Goal: Transaction & Acquisition: Book appointment/travel/reservation

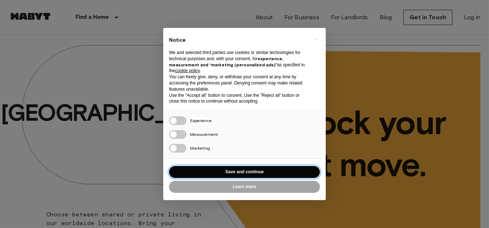
click at [274, 168] on button "Save and continue" at bounding box center [244, 172] width 151 height 12
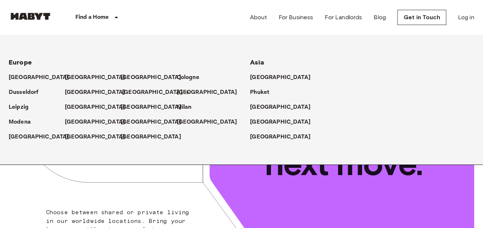
click at [132, 93] on p "[GEOGRAPHIC_DATA]" at bounding box center [152, 92] width 61 height 9
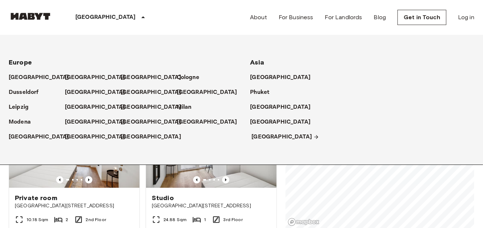
scroll to position [36, 0]
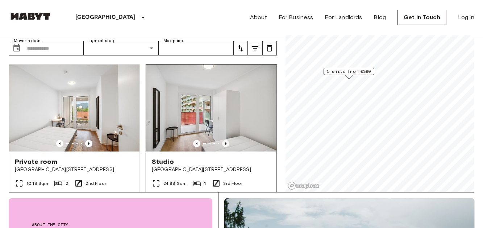
click at [223, 140] on icon "Previous image" at bounding box center [225, 143] width 7 height 7
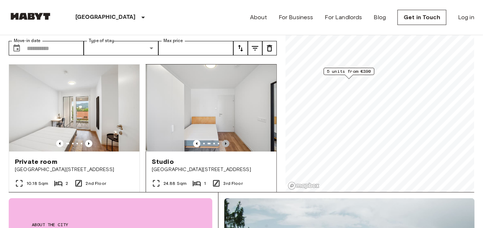
click at [223, 140] on icon "Previous image" at bounding box center [225, 143] width 7 height 7
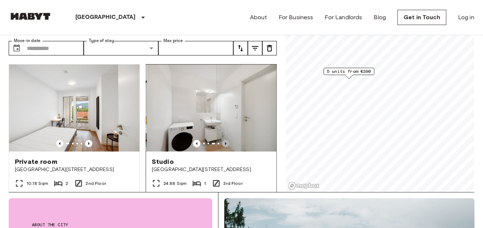
click at [223, 140] on icon "Previous image" at bounding box center [225, 143] width 7 height 7
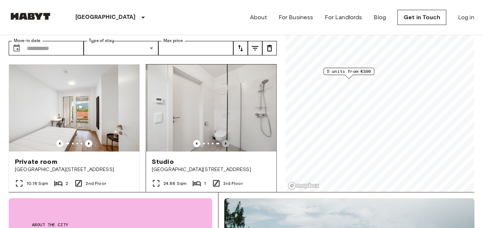
click at [223, 140] on icon "Previous image" at bounding box center [225, 143] width 7 height 7
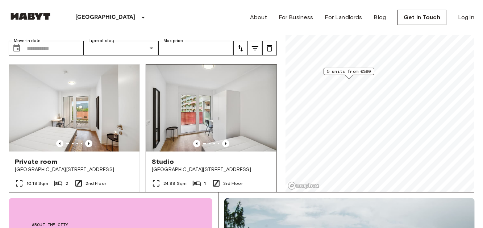
click at [227, 157] on div "Studio" at bounding box center [211, 161] width 119 height 9
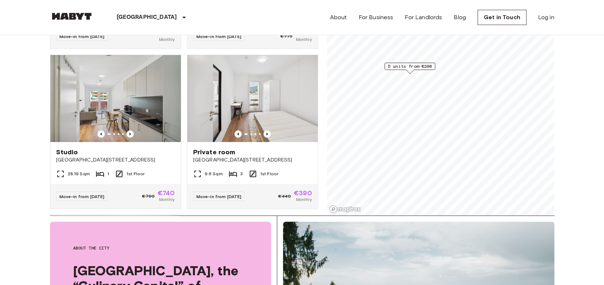
scroll to position [81, 0]
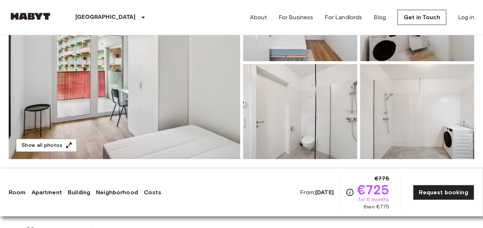
scroll to position [145, 0]
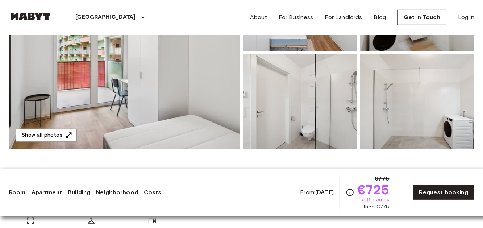
click at [229, 89] on img at bounding box center [125, 52] width 232 height 193
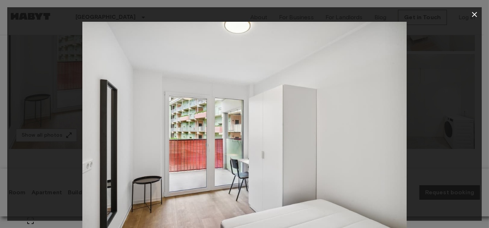
click at [373, 127] on img at bounding box center [244, 130] width 324 height 216
click at [412, 119] on div at bounding box center [244, 130] width 474 height 216
click at [473, 16] on icon "button" at bounding box center [474, 14] width 5 height 5
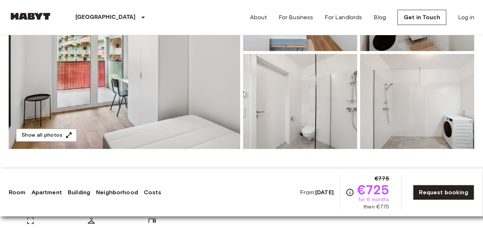
click at [322, 98] on img at bounding box center [300, 101] width 114 height 95
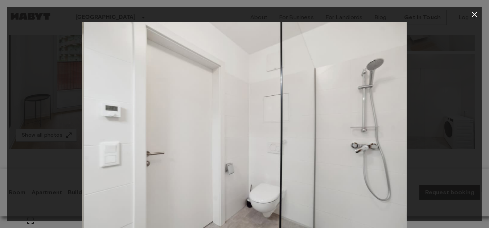
click at [456, 105] on div at bounding box center [244, 130] width 474 height 216
drag, startPoint x: 420, startPoint y: 127, endPoint x: 432, endPoint y: 57, distance: 70.9
click at [420, 127] on div at bounding box center [244, 130] width 474 height 216
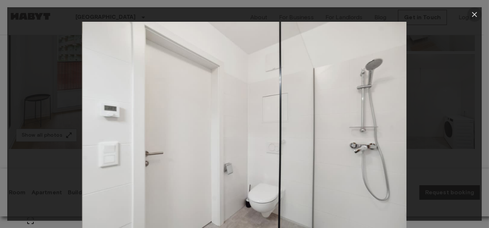
click at [475, 17] on icon "button" at bounding box center [474, 14] width 9 height 9
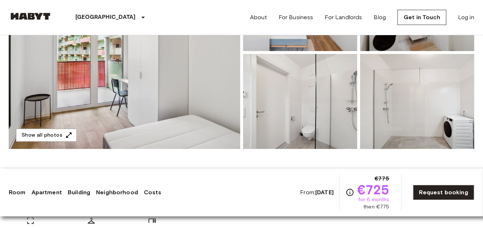
click at [436, 105] on img at bounding box center [417, 101] width 114 height 95
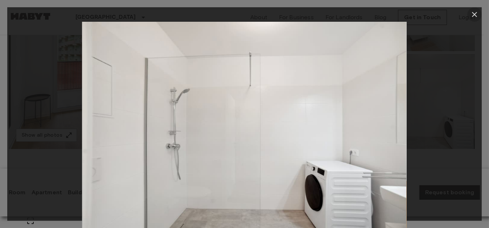
click at [471, 17] on icon "button" at bounding box center [474, 14] width 9 height 9
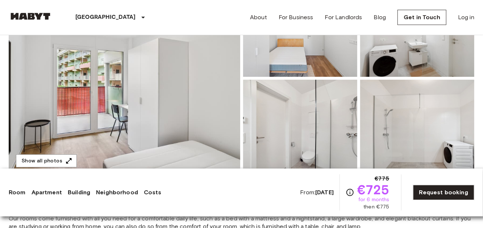
scroll to position [109, 0]
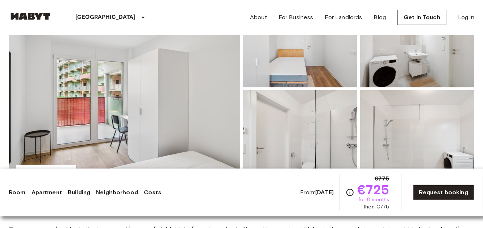
click at [403, 65] on img at bounding box center [417, 39] width 114 height 95
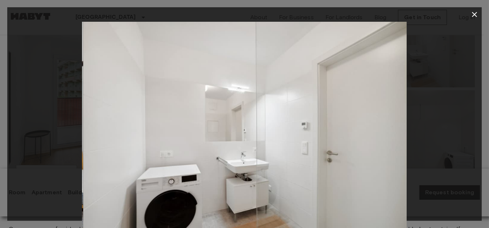
click at [413, 92] on div at bounding box center [244, 130] width 474 height 216
click at [478, 64] on div at bounding box center [244, 130] width 474 height 216
click at [476, 22] on div at bounding box center [244, 130] width 474 height 216
click at [476, 18] on icon "button" at bounding box center [474, 14] width 9 height 9
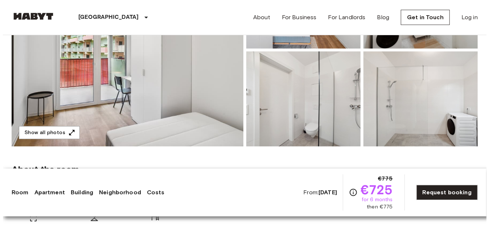
scroll to position [145, 0]
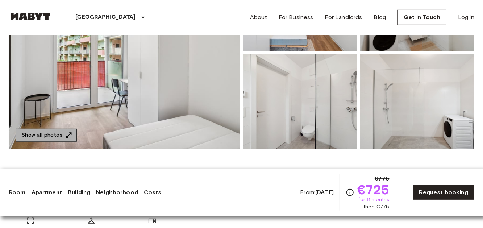
click at [42, 138] on button "Show all photos" at bounding box center [46, 135] width 61 height 13
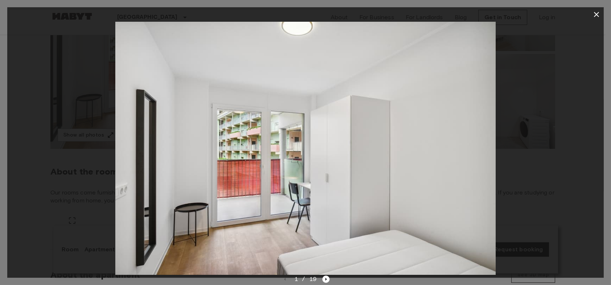
click at [326, 228] on div "1 / 19" at bounding box center [305, 279] width 48 height 9
click at [327, 228] on img at bounding box center [305, 148] width 380 height 253
click at [326, 228] on icon "Next image" at bounding box center [325, 279] width 7 height 7
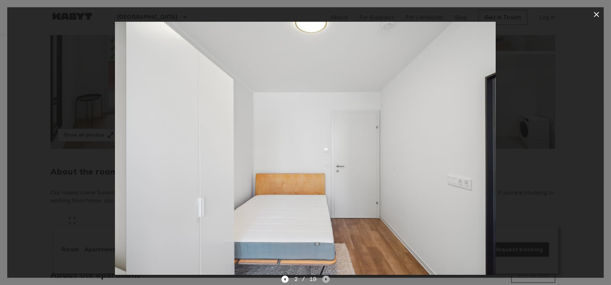
click at [326, 228] on icon "Next image" at bounding box center [325, 279] width 7 height 7
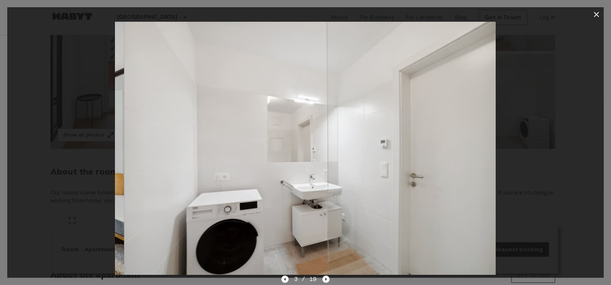
click at [326, 228] on icon "Next image" at bounding box center [325, 279] width 7 height 7
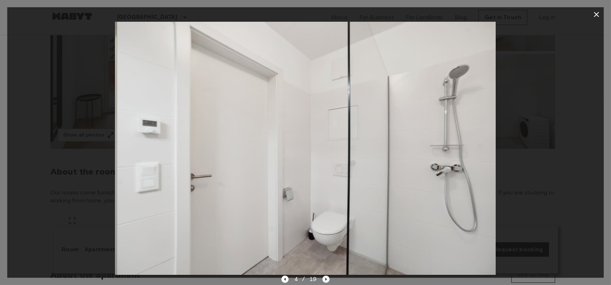
click at [326, 228] on icon "Next image" at bounding box center [325, 279] width 7 height 7
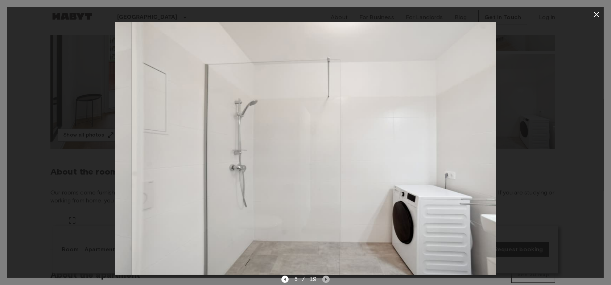
click at [326, 228] on icon "Next image" at bounding box center [325, 279] width 7 height 7
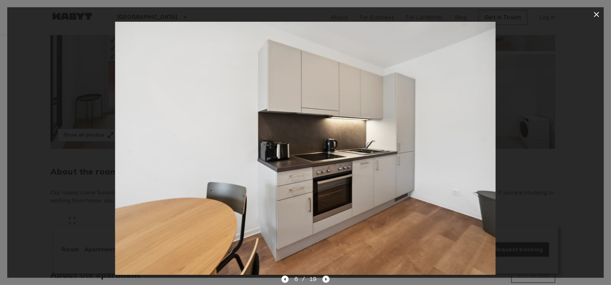
click at [326, 228] on icon "Next image" at bounding box center [325, 279] width 7 height 7
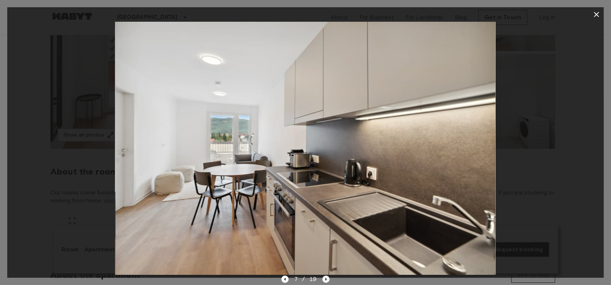
click at [326, 228] on icon "Next image" at bounding box center [325, 279] width 7 height 7
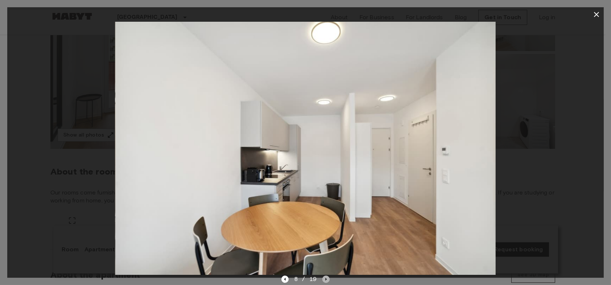
click at [326, 228] on icon "Next image" at bounding box center [325, 279] width 7 height 7
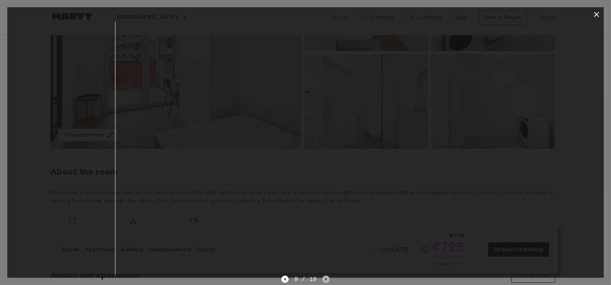
click at [326, 228] on icon "Next image" at bounding box center [325, 279] width 7 height 7
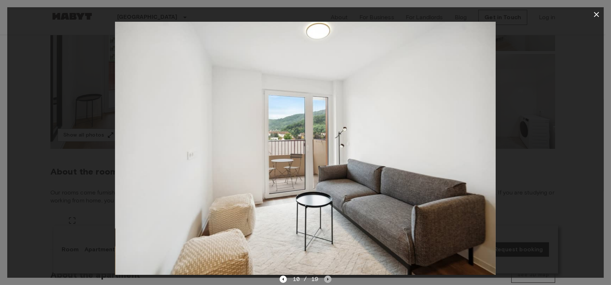
click at [326, 228] on icon "Next image" at bounding box center [327, 279] width 7 height 7
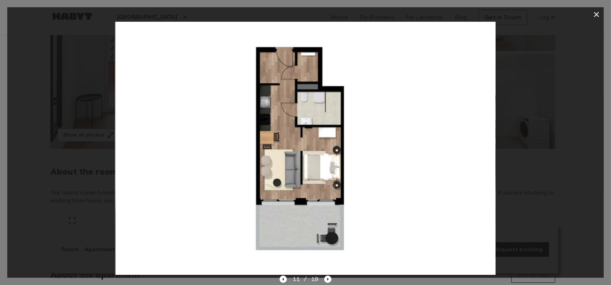
click at [483, 137] on div at bounding box center [305, 148] width 596 height 253
click at [483, 96] on div at bounding box center [305, 148] width 596 height 253
click at [483, 10] on icon "button" at bounding box center [596, 14] width 9 height 9
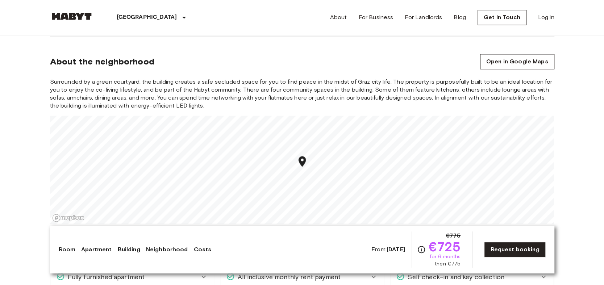
scroll to position [689, 0]
click at [197, 105] on span "Surrounded by a green courtyard, the building creates a safe secluded space for…" at bounding box center [302, 94] width 505 height 32
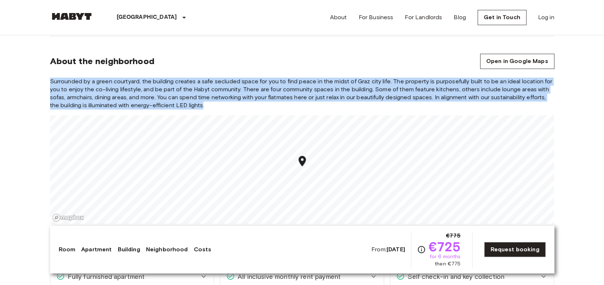
drag, startPoint x: 202, startPoint y: 104, endPoint x: 35, endPoint y: 78, distance: 169.2
drag, startPoint x: 43, startPoint y: 79, endPoint x: 210, endPoint y: 105, distance: 168.8
click at [210, 105] on div "Europe Austria Graz Studio Studio From Nov 2 2025 Waagner-Biro Straße 128-130 R…" at bounding box center [302, 256] width 522 height 1821
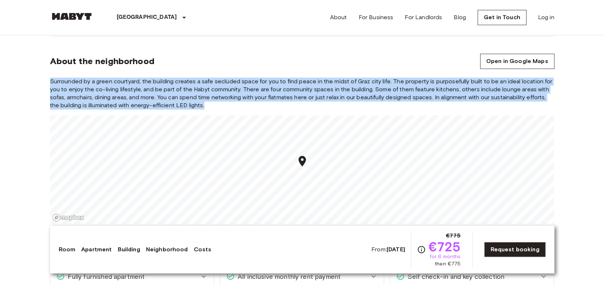
click at [210, 105] on span "Surrounded by a green courtyard, the building creates a safe secluded space for…" at bounding box center [302, 94] width 505 height 32
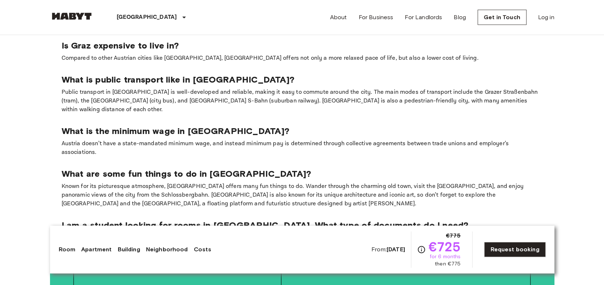
scroll to position [1323, 0]
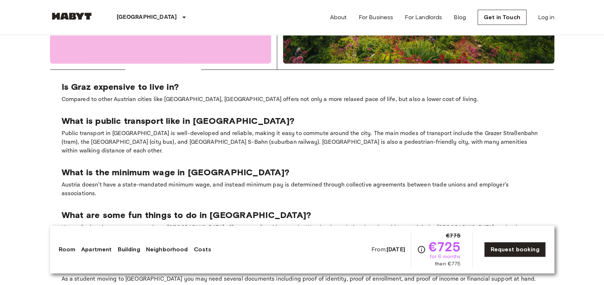
click at [70, 71] on section "Is Graz expensive to live in? Compared to other Austrian cities like Vienna, Gr…" at bounding box center [302, 187] width 505 height 234
click at [79, 95] on p "Compared to other Austrian cities like [GEOGRAPHIC_DATA], [GEOGRAPHIC_DATA] off…" at bounding box center [302, 99] width 481 height 9
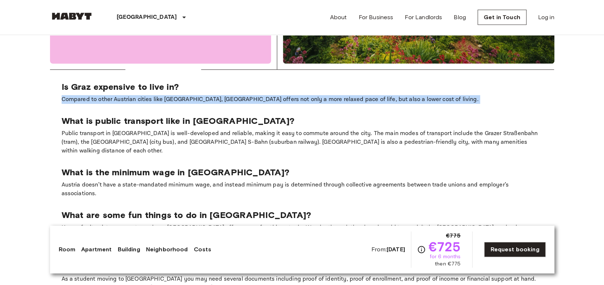
click at [79, 95] on p "Compared to other Austrian cities like [GEOGRAPHIC_DATA], [GEOGRAPHIC_DATA] off…" at bounding box center [302, 99] width 481 height 9
click at [244, 82] on div "Is Graz expensive to live in? Compared to other Austrian cities like Vienna, Gr…" at bounding box center [302, 93] width 481 height 22
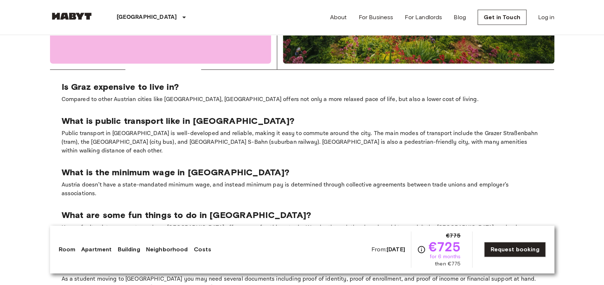
click at [238, 95] on p "Compared to other Austrian cities like [GEOGRAPHIC_DATA], [GEOGRAPHIC_DATA] off…" at bounding box center [302, 99] width 481 height 9
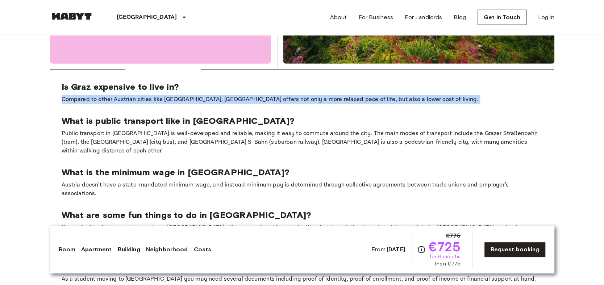
click at [238, 95] on p "Compared to other Austrian cities like [GEOGRAPHIC_DATA], [GEOGRAPHIC_DATA] off…" at bounding box center [302, 99] width 481 height 9
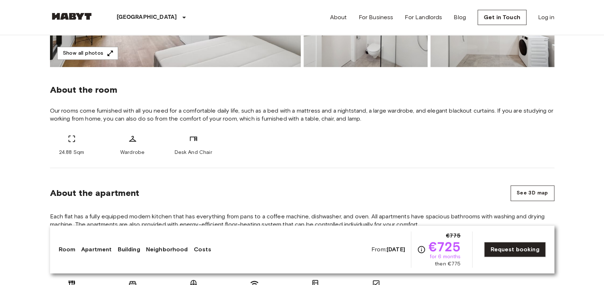
scroll to position [100, 0]
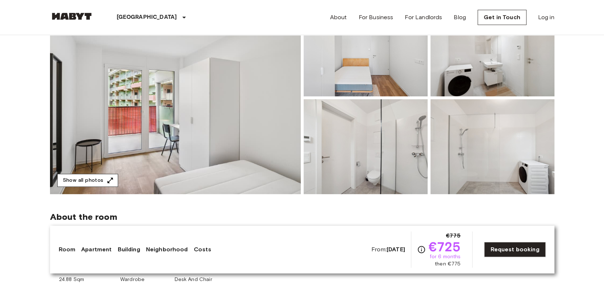
click at [89, 179] on button "Show all photos" at bounding box center [87, 180] width 61 height 13
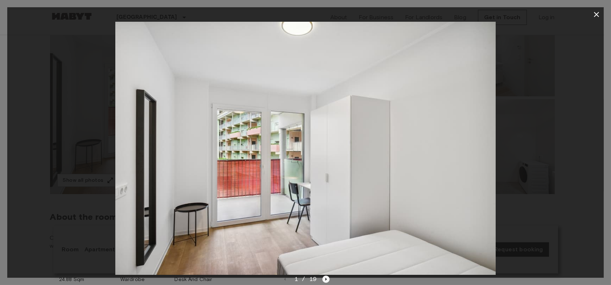
click at [324, 228] on icon "Next image" at bounding box center [325, 279] width 7 height 7
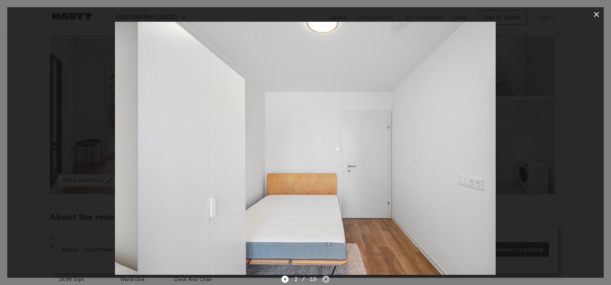
click at [324, 228] on icon "Next image" at bounding box center [325, 279] width 7 height 7
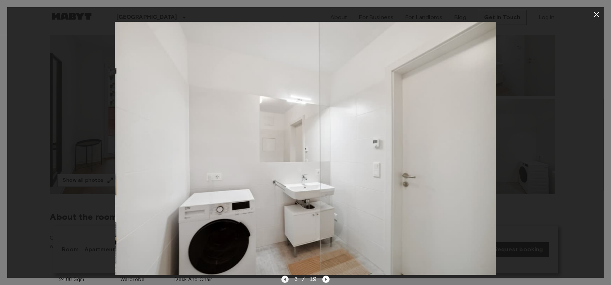
click at [285, 228] on icon "Previous image" at bounding box center [284, 279] width 1 height 3
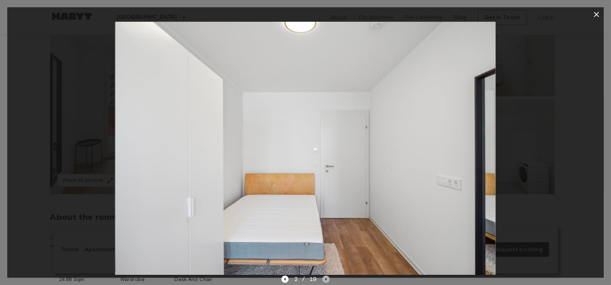
click at [327, 228] on icon "Next image" at bounding box center [325, 279] width 7 height 7
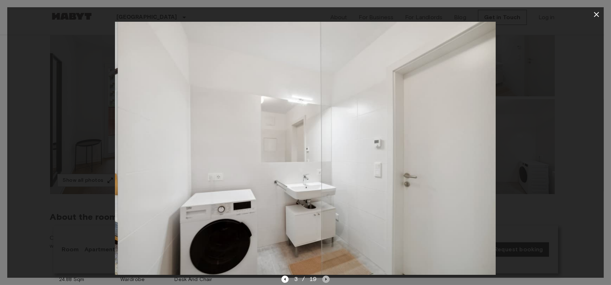
click at [327, 228] on icon "Next image" at bounding box center [325, 279] width 7 height 7
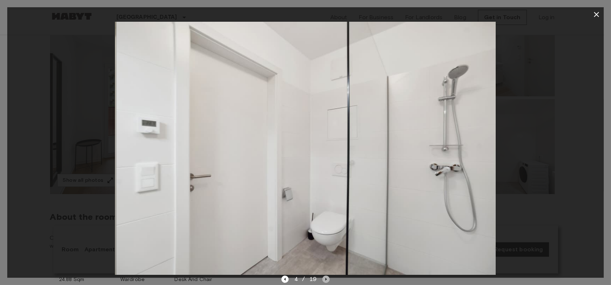
click at [327, 228] on icon "Next image" at bounding box center [325, 279] width 7 height 7
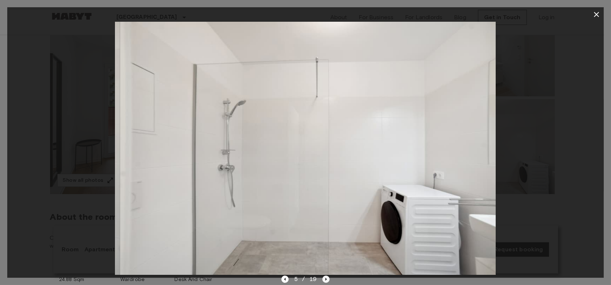
click at [327, 228] on icon "Next image" at bounding box center [325, 279] width 7 height 7
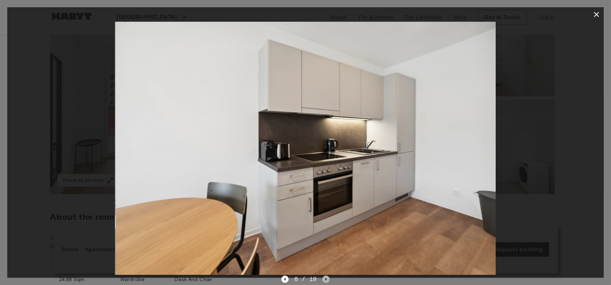
click at [327, 228] on icon "Next image" at bounding box center [325, 279] width 7 height 7
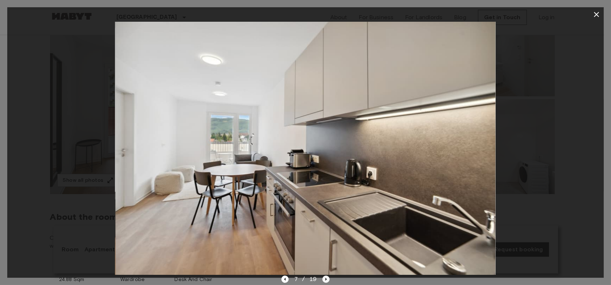
click at [327, 228] on icon "Next image" at bounding box center [325, 279] width 7 height 7
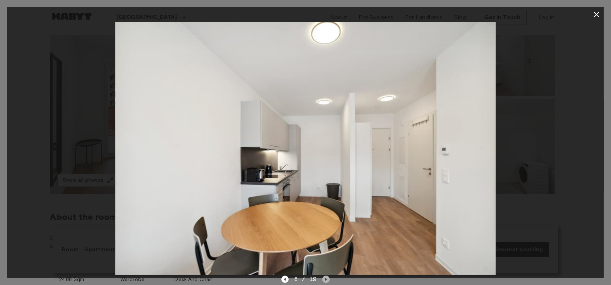
click at [324, 228] on icon "Next image" at bounding box center [325, 279] width 7 height 7
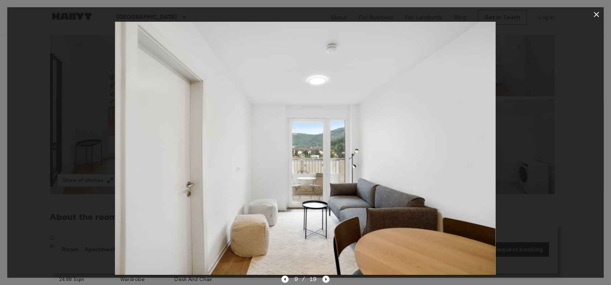
click at [322, 228] on icon "Next image" at bounding box center [325, 279] width 7 height 7
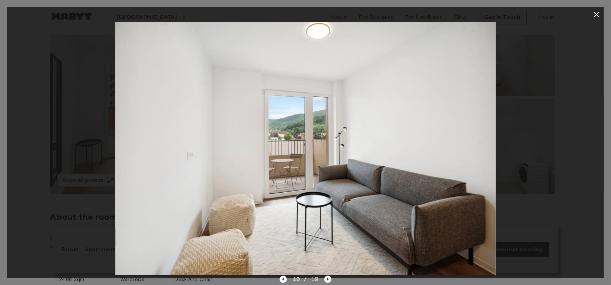
click at [322, 228] on div "10 / 19" at bounding box center [305, 279] width 52 height 9
click at [330, 228] on icon "Next image" at bounding box center [327, 279] width 7 height 7
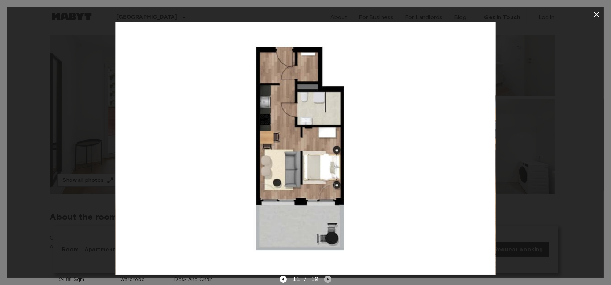
click at [330, 228] on icon "Next image" at bounding box center [327, 279] width 7 height 7
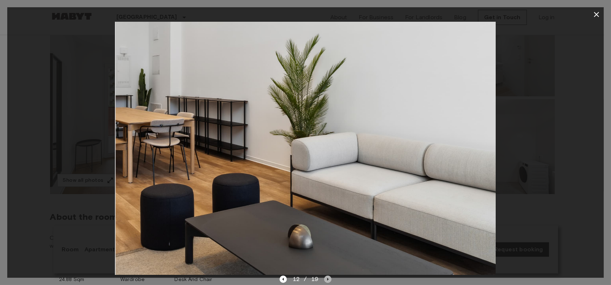
click at [330, 228] on icon "Next image" at bounding box center [327, 279] width 7 height 7
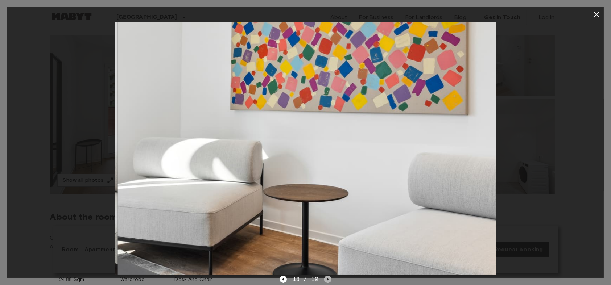
click at [330, 228] on icon "Next image" at bounding box center [327, 279] width 7 height 7
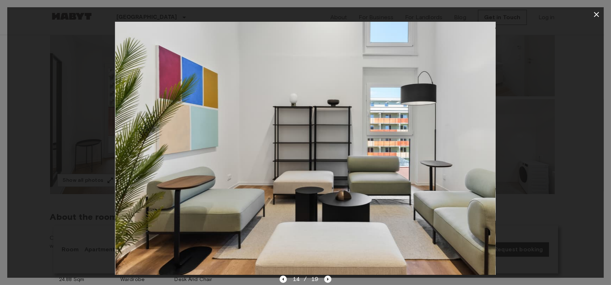
click at [330, 228] on icon "Next image" at bounding box center [327, 279] width 7 height 7
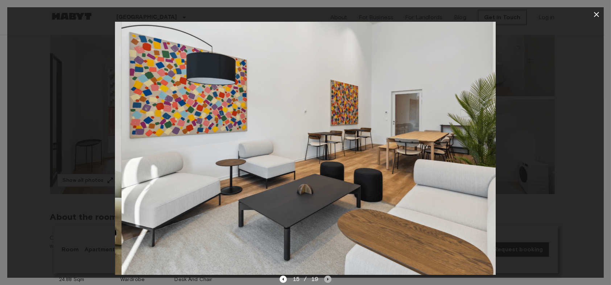
click at [330, 228] on icon "Next image" at bounding box center [327, 279] width 7 height 7
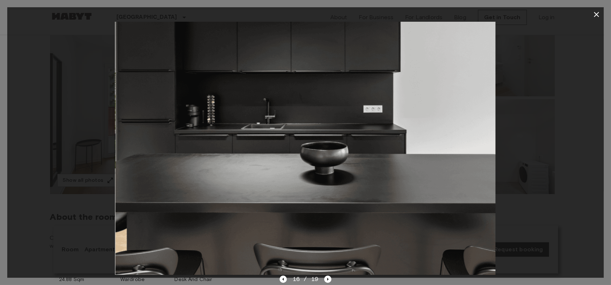
click at [287, 228] on div "16 / 19" at bounding box center [305, 279] width 52 height 9
click at [282, 228] on icon "Previous image" at bounding box center [282, 279] width 7 height 7
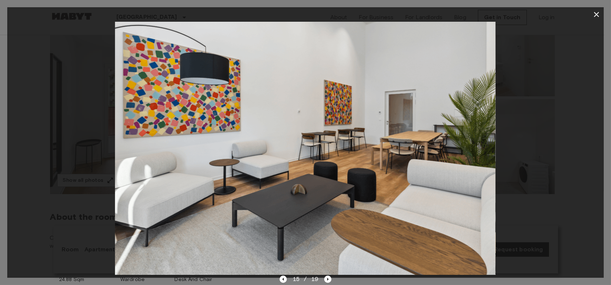
click at [80, 217] on div at bounding box center [305, 148] width 596 height 253
click at [105, 220] on div at bounding box center [305, 148] width 596 height 253
click at [483, 16] on button "button" at bounding box center [596, 14] width 14 height 14
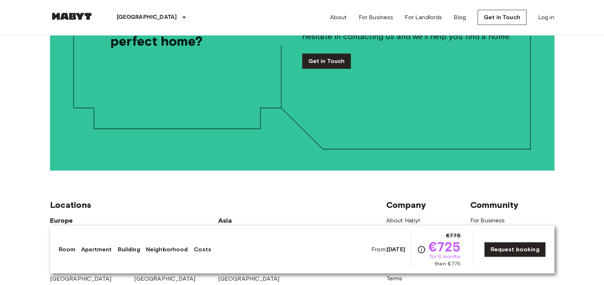
scroll to position [1847, 0]
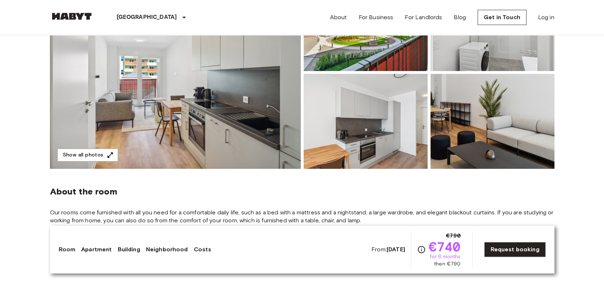
scroll to position [136, 0]
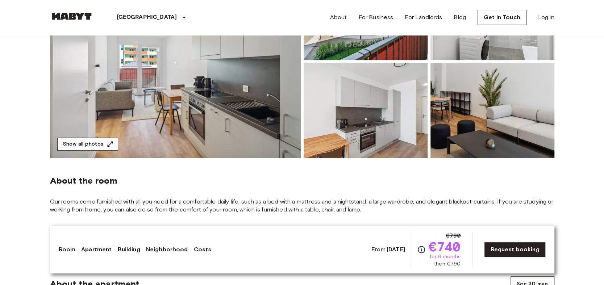
click at [104, 142] on button "Show all photos" at bounding box center [87, 144] width 61 height 13
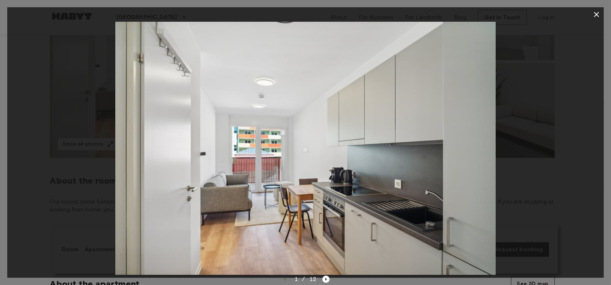
click at [456, 184] on img at bounding box center [305, 148] width 380 height 253
click at [604, 169] on div at bounding box center [305, 142] width 611 height 285
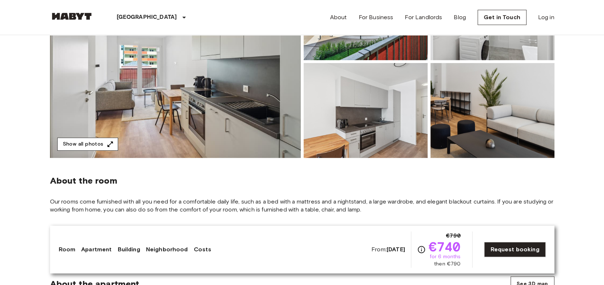
click at [96, 145] on button "Show all photos" at bounding box center [87, 144] width 61 height 13
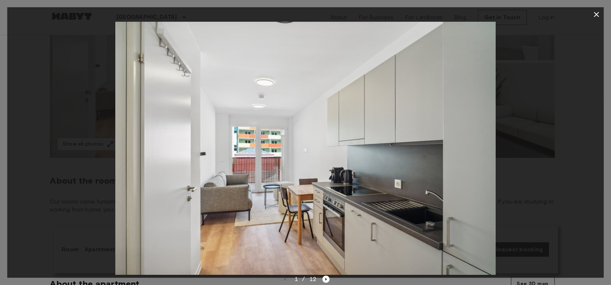
click at [319, 279] on div "1 / 12" at bounding box center [305, 279] width 48 height 9
click at [324, 279] on icon "Next image" at bounding box center [325, 279] width 7 height 7
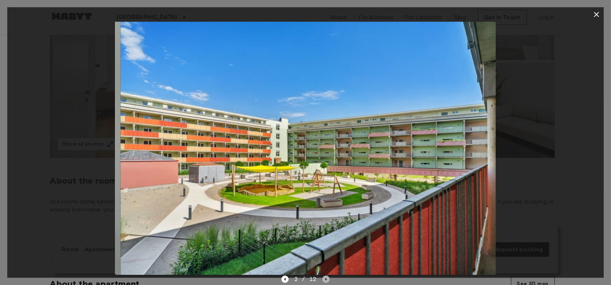
click at [324, 279] on icon "Next image" at bounding box center [325, 279] width 7 height 7
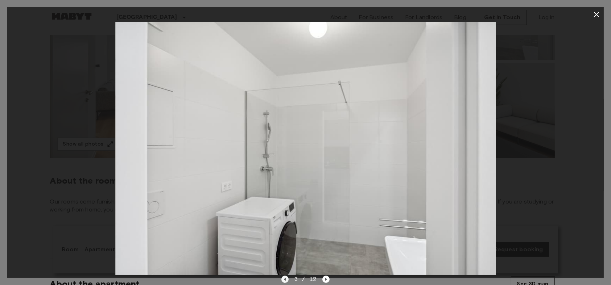
click at [287, 283] on icon "Previous image" at bounding box center [284, 279] width 7 height 7
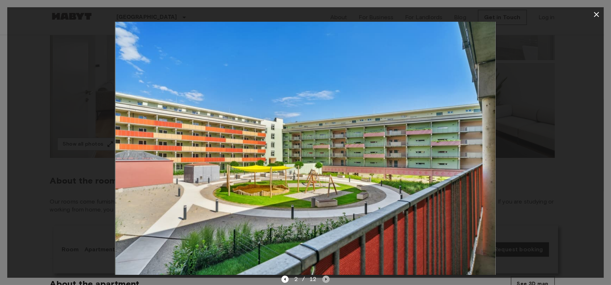
click at [323, 283] on icon "Next image" at bounding box center [325, 279] width 7 height 7
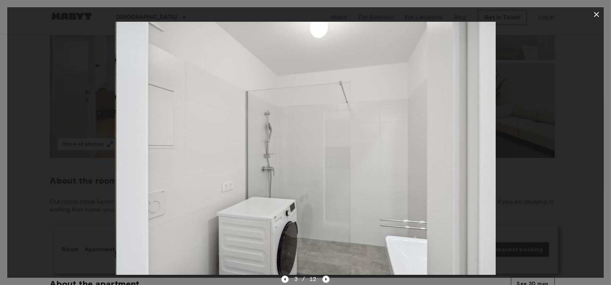
click at [323, 283] on icon "Next image" at bounding box center [325, 279] width 7 height 7
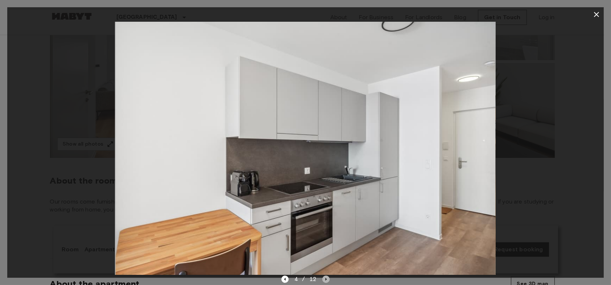
click at [323, 283] on icon "Next image" at bounding box center [325, 279] width 7 height 7
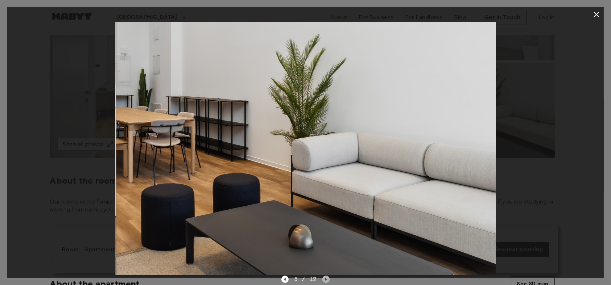
click at [323, 283] on icon "Next image" at bounding box center [325, 279] width 7 height 7
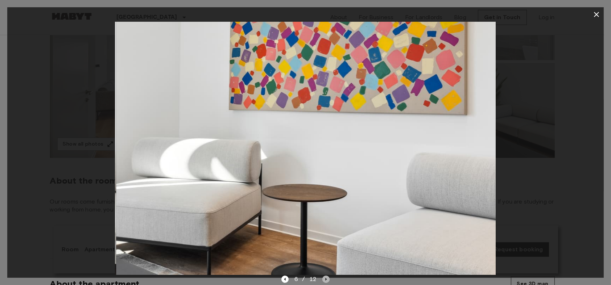
click at [323, 283] on icon "Next image" at bounding box center [325, 279] width 7 height 7
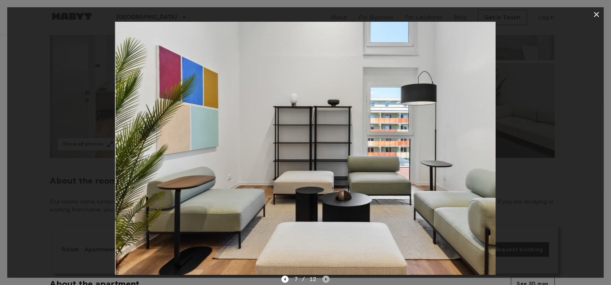
click at [323, 283] on icon "Next image" at bounding box center [325, 279] width 7 height 7
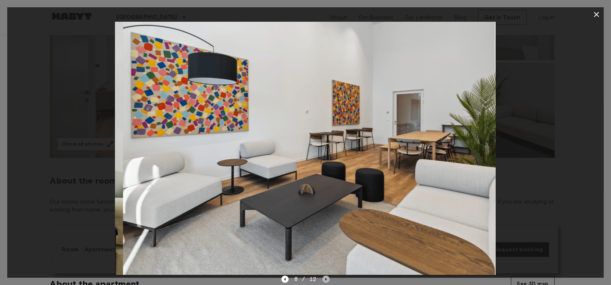
click at [323, 283] on icon "Next image" at bounding box center [325, 279] width 7 height 7
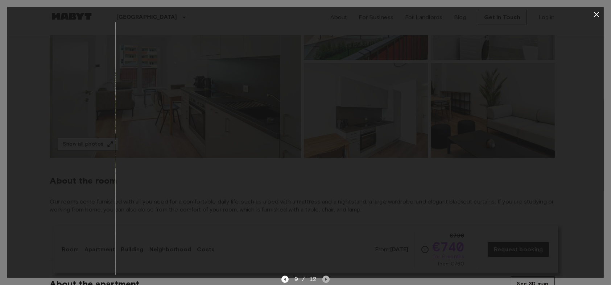
click at [323, 283] on icon "Next image" at bounding box center [325, 279] width 7 height 7
click at [324, 283] on icon "Next image" at bounding box center [327, 279] width 7 height 7
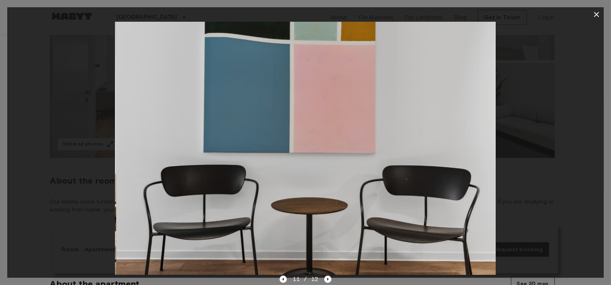
click at [561, 156] on div at bounding box center [305, 148] width 596 height 253
click at [597, 9] on button "button" at bounding box center [596, 14] width 14 height 14
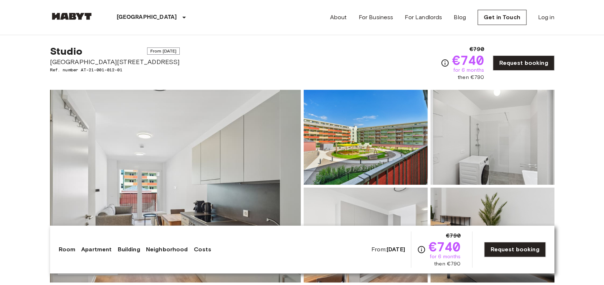
scroll to position [0, 0]
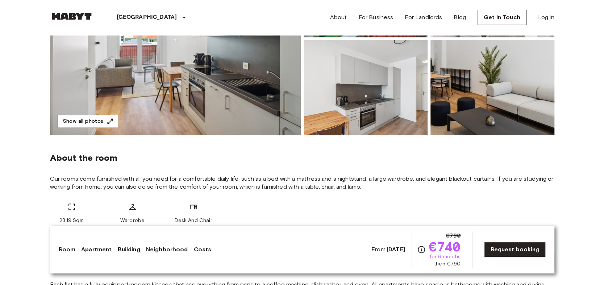
scroll to position [227, 0]
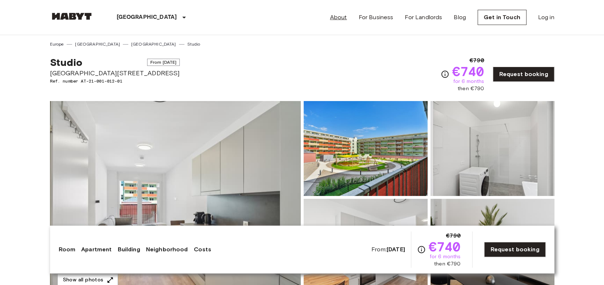
click at [341, 18] on link "About" at bounding box center [338, 17] width 17 height 9
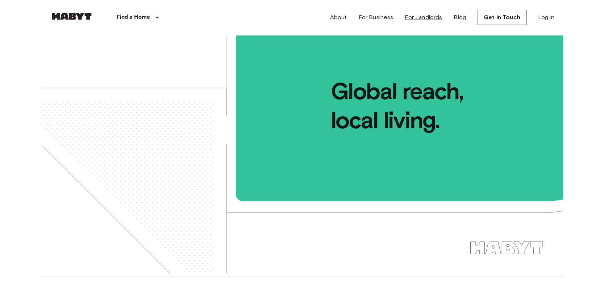
click at [414, 20] on link "For Landlords" at bounding box center [423, 17] width 37 height 9
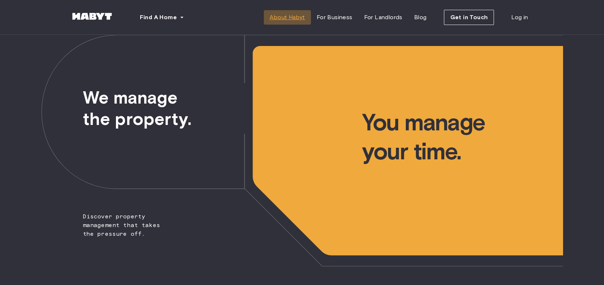
click at [297, 21] on span "About Habyt" at bounding box center [287, 17] width 35 height 9
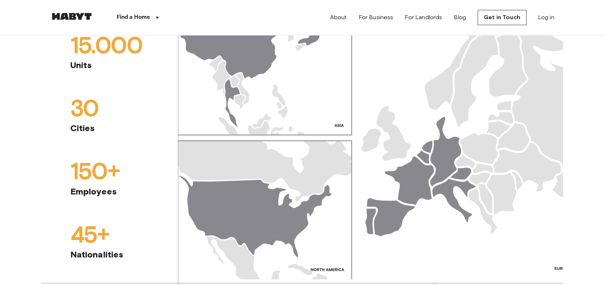
scroll to position [906, 0]
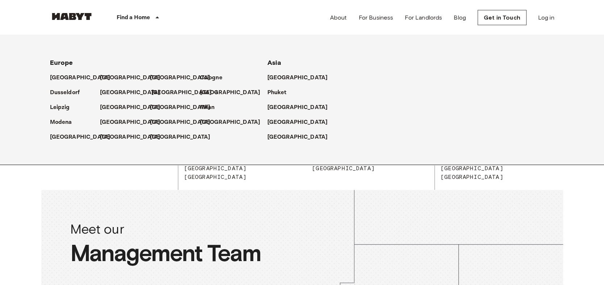
click at [158, 91] on p "[GEOGRAPHIC_DATA]" at bounding box center [182, 92] width 61 height 9
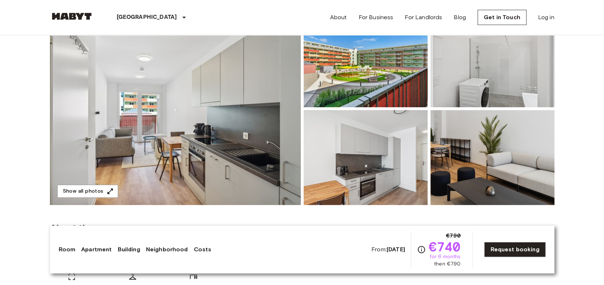
scroll to position [91, 0]
